Goal: Task Accomplishment & Management: Complete application form

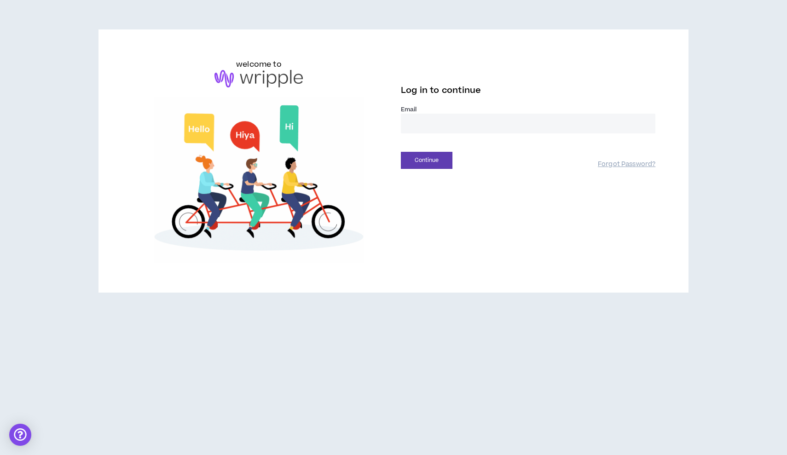
type input "**********"
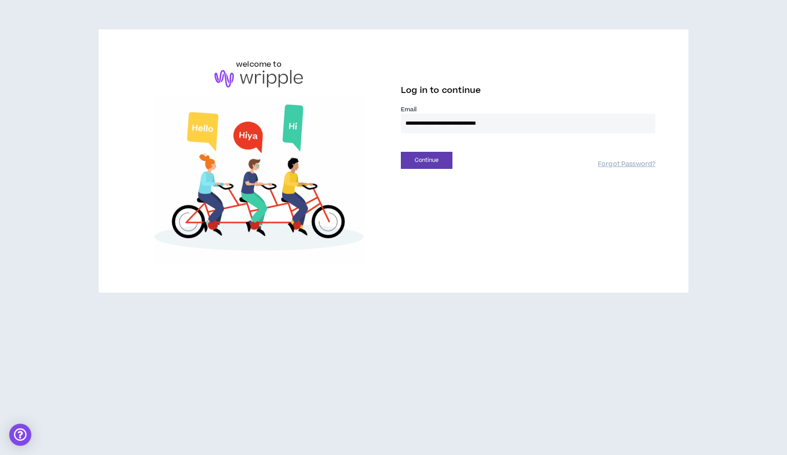
click at [427, 160] on button "Continue" at bounding box center [427, 160] width 52 height 17
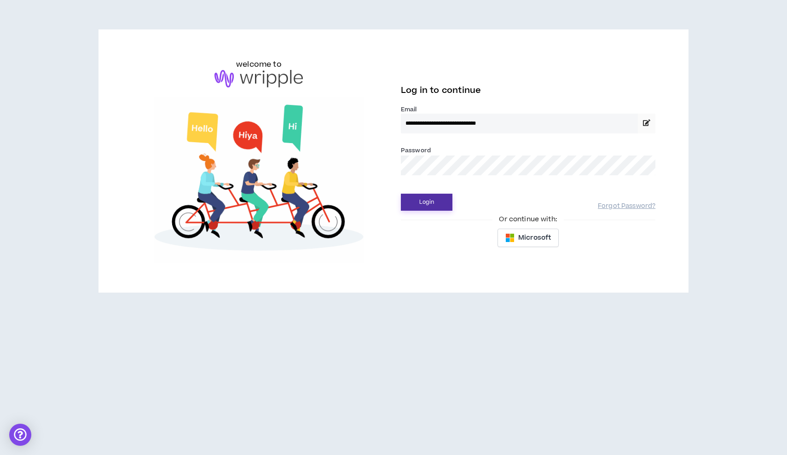
click at [414, 205] on button "Login" at bounding box center [427, 202] width 52 height 17
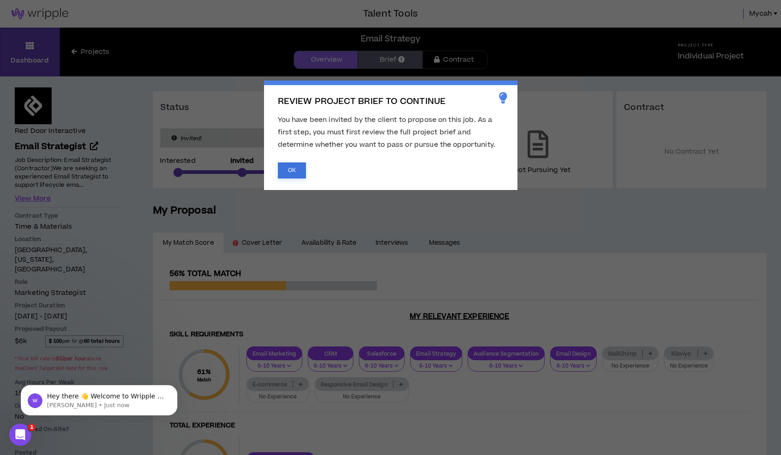
click at [293, 171] on button "OK" at bounding box center [292, 171] width 28 height 16
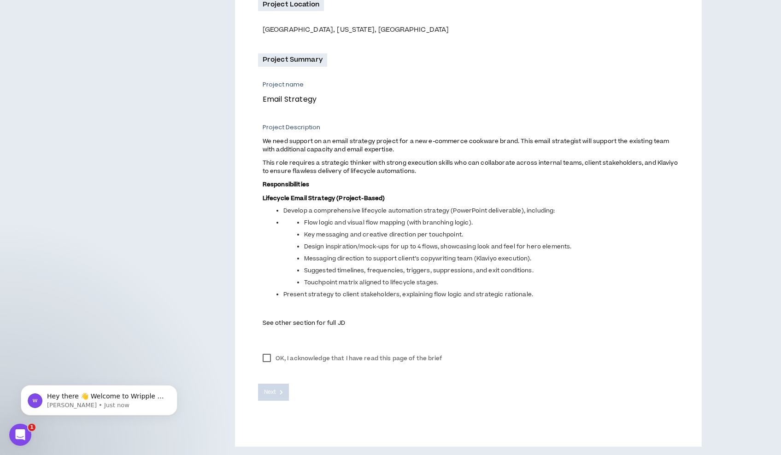
scroll to position [282, 0]
click at [263, 355] on label "OK, I acknowledge that I have read this page of the brief" at bounding box center [352, 359] width 189 height 14
click at [277, 391] on button "Next" at bounding box center [273, 393] width 31 height 17
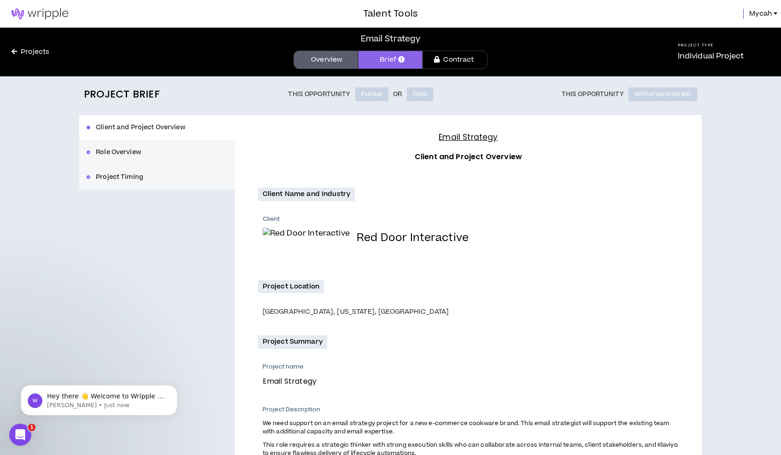
scroll to position [0, 0]
click at [33, 50] on link "Projects" at bounding box center [30, 52] width 61 height 10
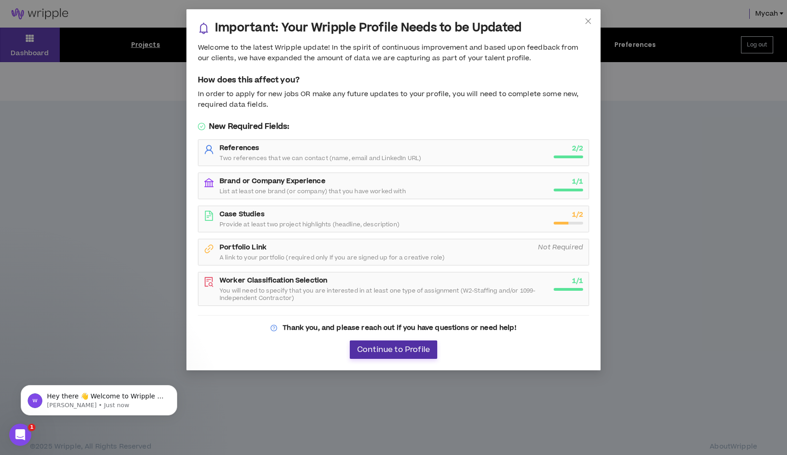
click at [413, 348] on span "Continue to Profile" at bounding box center [393, 350] width 73 height 9
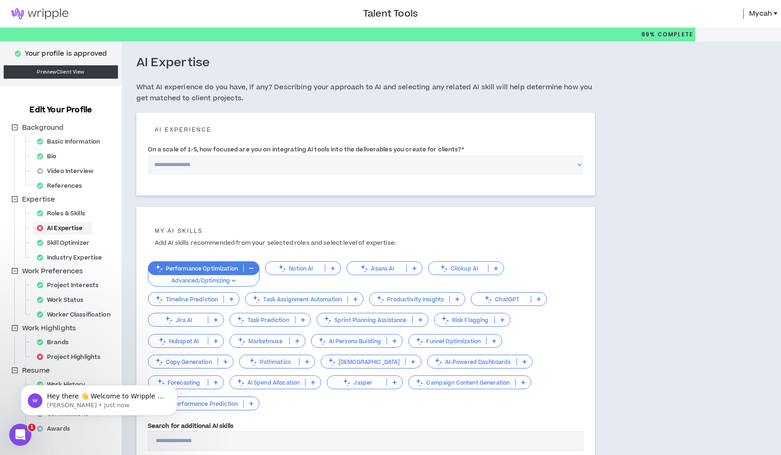
click at [53, 11] on img at bounding box center [40, 13] width 80 height 11
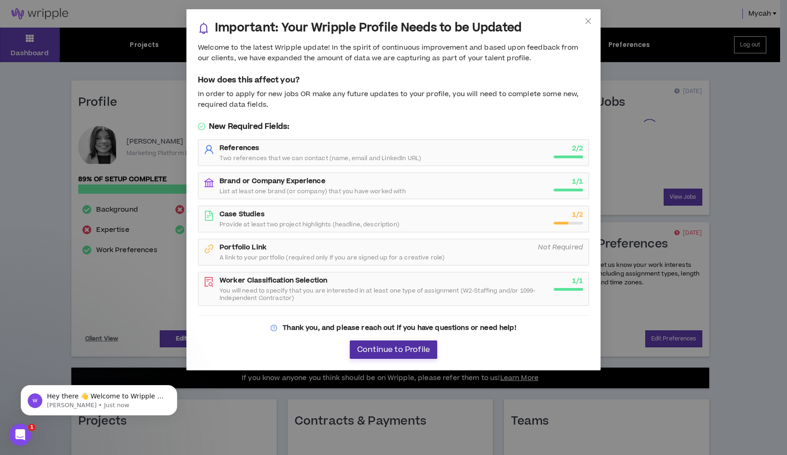
click at [384, 349] on span "Continue to Profile" at bounding box center [393, 350] width 73 height 9
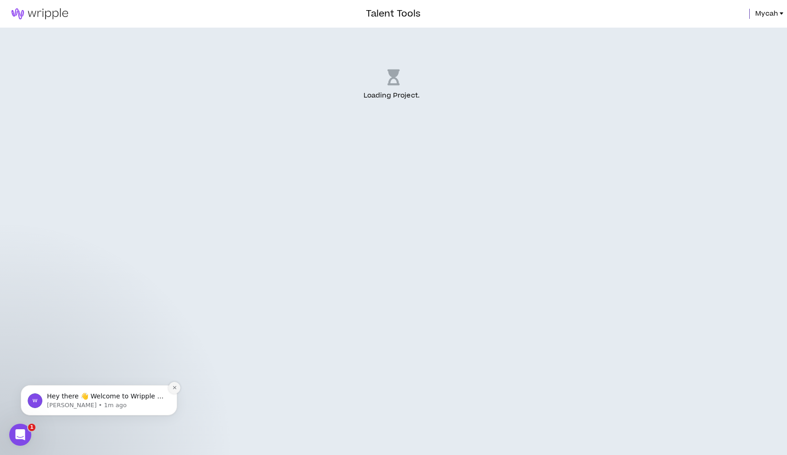
click at [176, 390] on icon "Dismiss notification" at bounding box center [174, 387] width 5 height 5
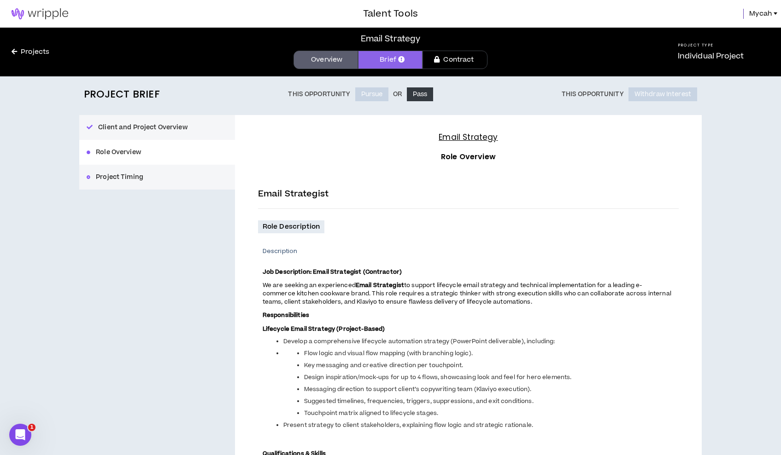
click at [40, 53] on link "Projects" at bounding box center [30, 52] width 61 height 10
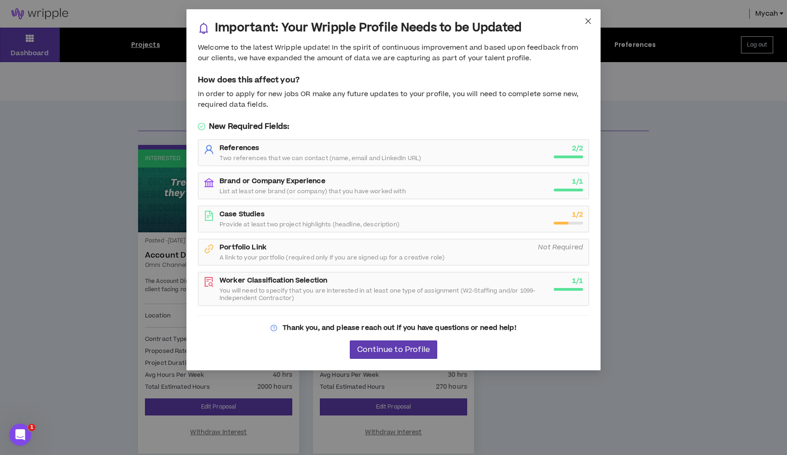
click at [590, 21] on icon "close" at bounding box center [588, 20] width 7 height 7
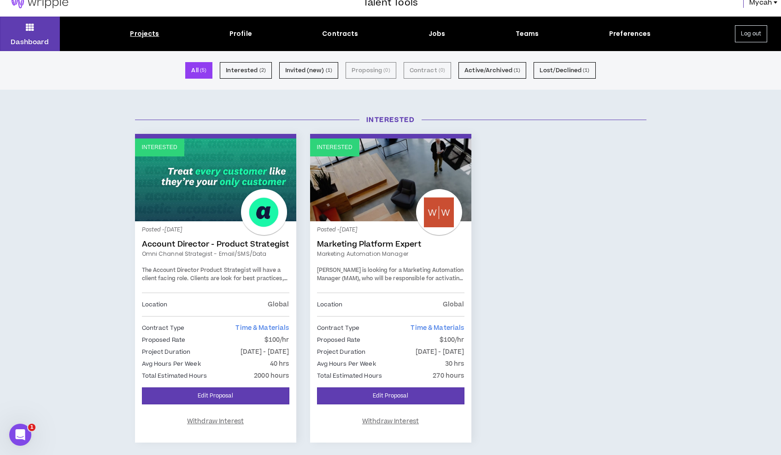
scroll to position [13, 0]
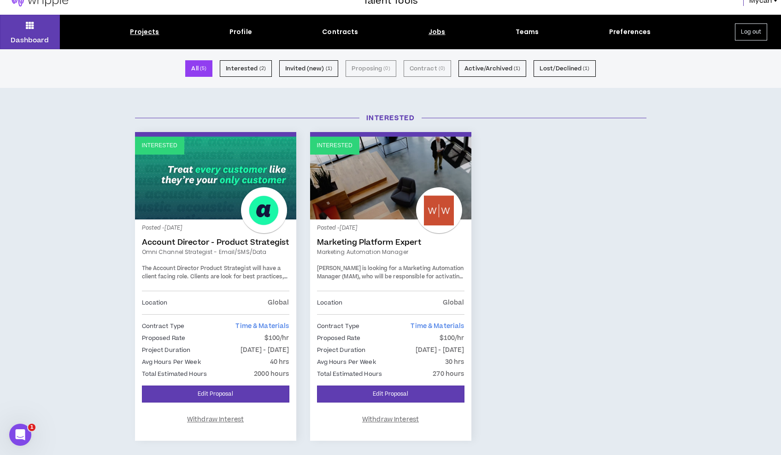
click at [434, 31] on div "Jobs" at bounding box center [436, 32] width 17 height 10
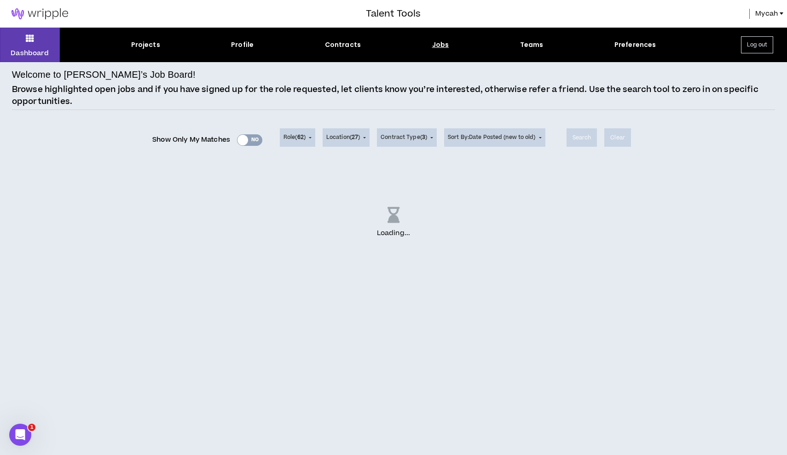
click at [251, 139] on div "Show Only My Matches Yes No" at bounding box center [207, 140] width 110 height 14
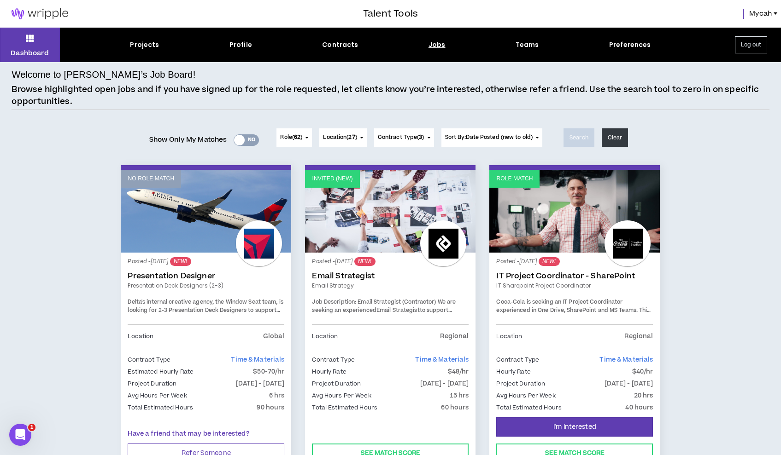
click at [242, 137] on div "Yes No" at bounding box center [245, 140] width 25 height 12
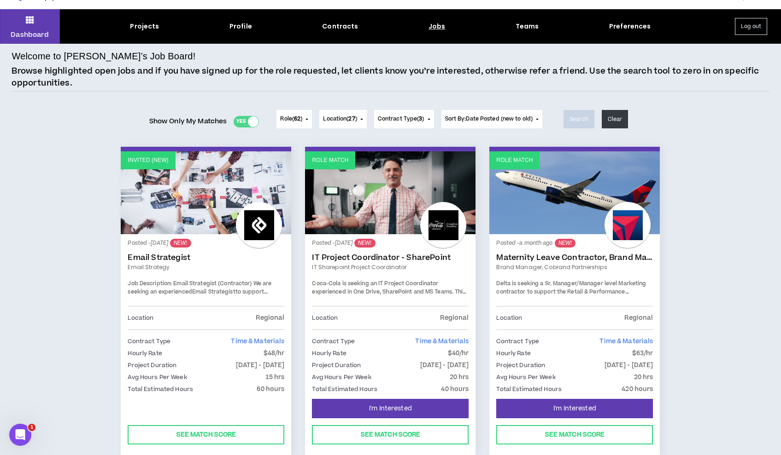
scroll to position [53, 0]
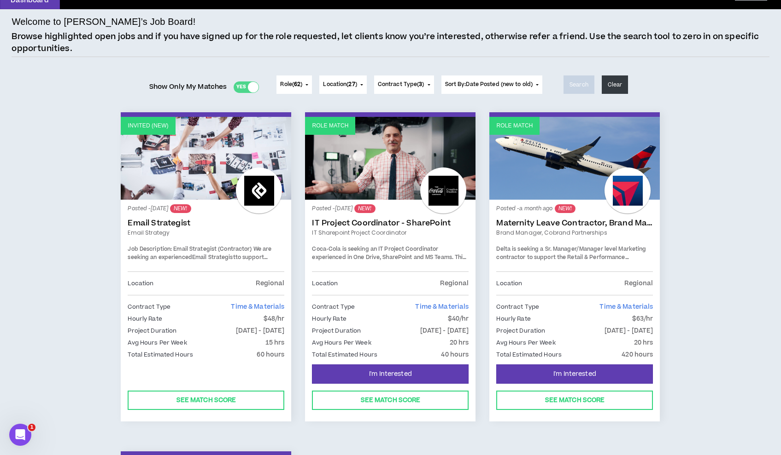
click at [555, 224] on link "Maternity Leave Contractor, Brand Marketing Manager (Cobrand Partnerships)" at bounding box center [574, 223] width 157 height 9
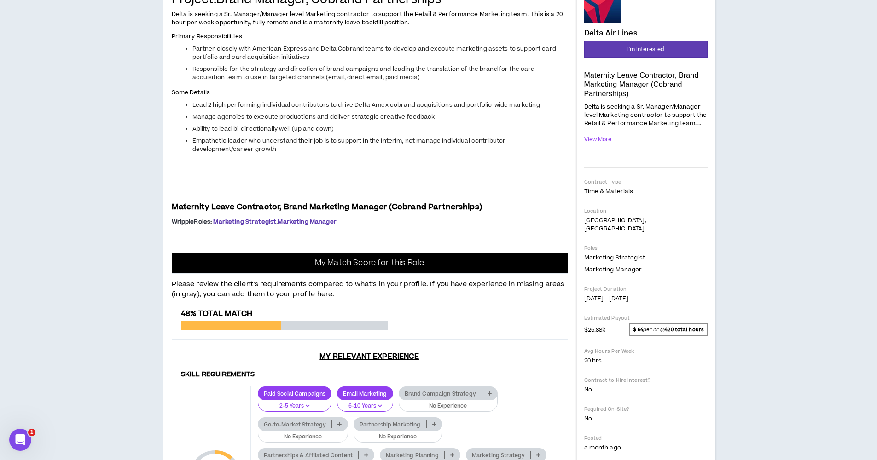
scroll to position [123, 0]
